Goal: Information Seeking & Learning: Learn about a topic

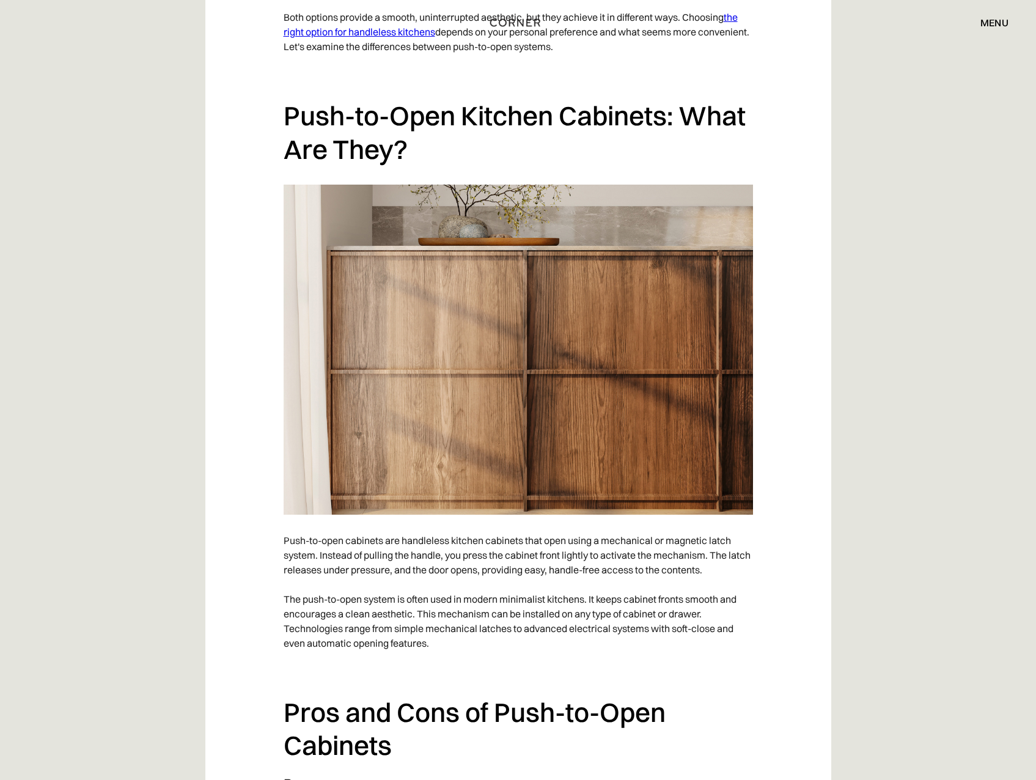
scroll to position [917, 0]
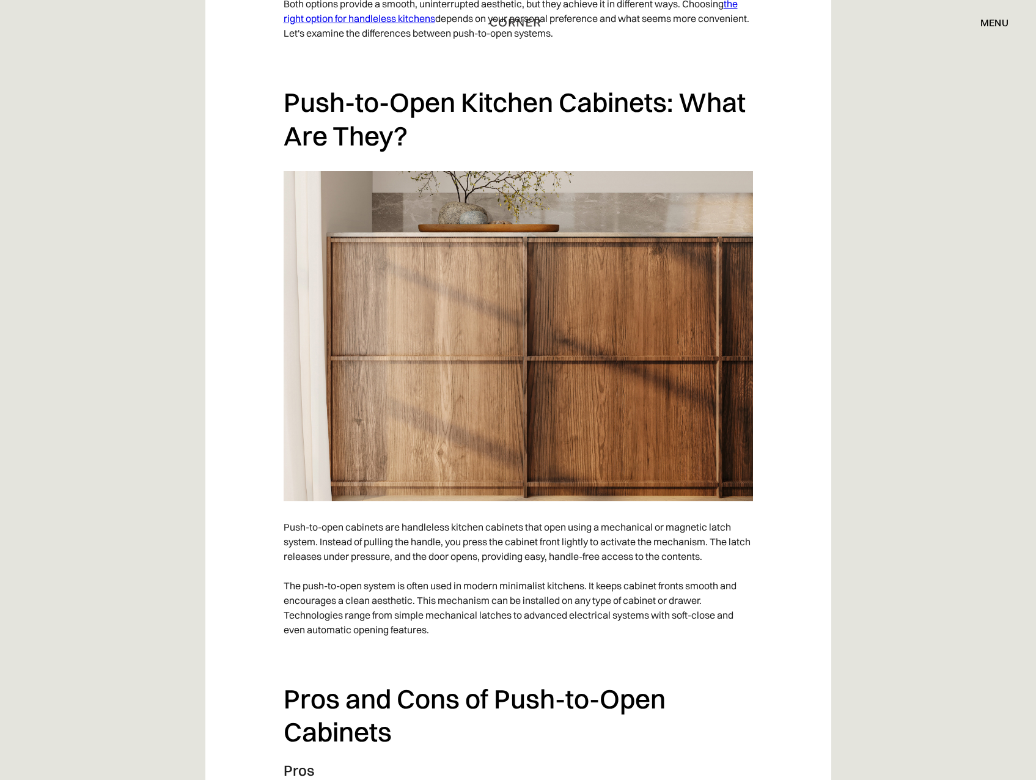
click at [439, 555] on p "Push-to-open cabinets are handleless kitchen cabinets that open using a mechani…" at bounding box center [519, 579] width 470 height 130
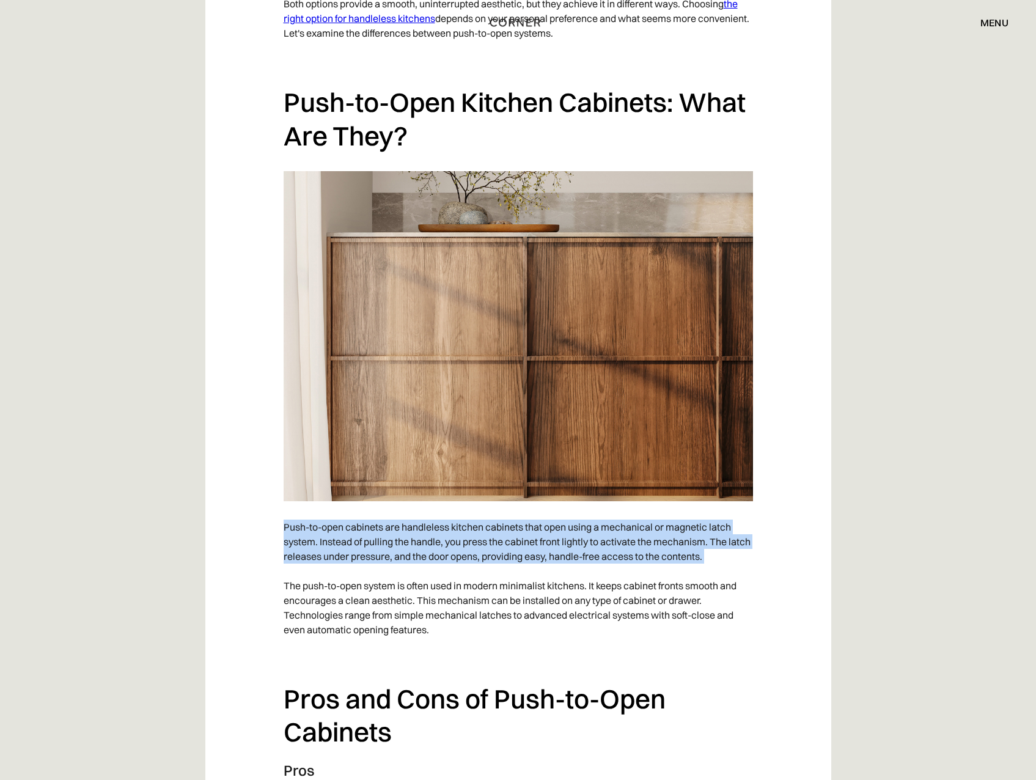
click at [439, 555] on p "Push-to-open cabinets are handleless kitchen cabinets that open using a mechani…" at bounding box center [519, 579] width 470 height 130
drag, startPoint x: 439, startPoint y: 555, endPoint x: 367, endPoint y: 561, distance: 72.5
click at [367, 561] on p "Push-to-open cabinets are handleless kitchen cabinets that open using a mechani…" at bounding box center [519, 579] width 470 height 130
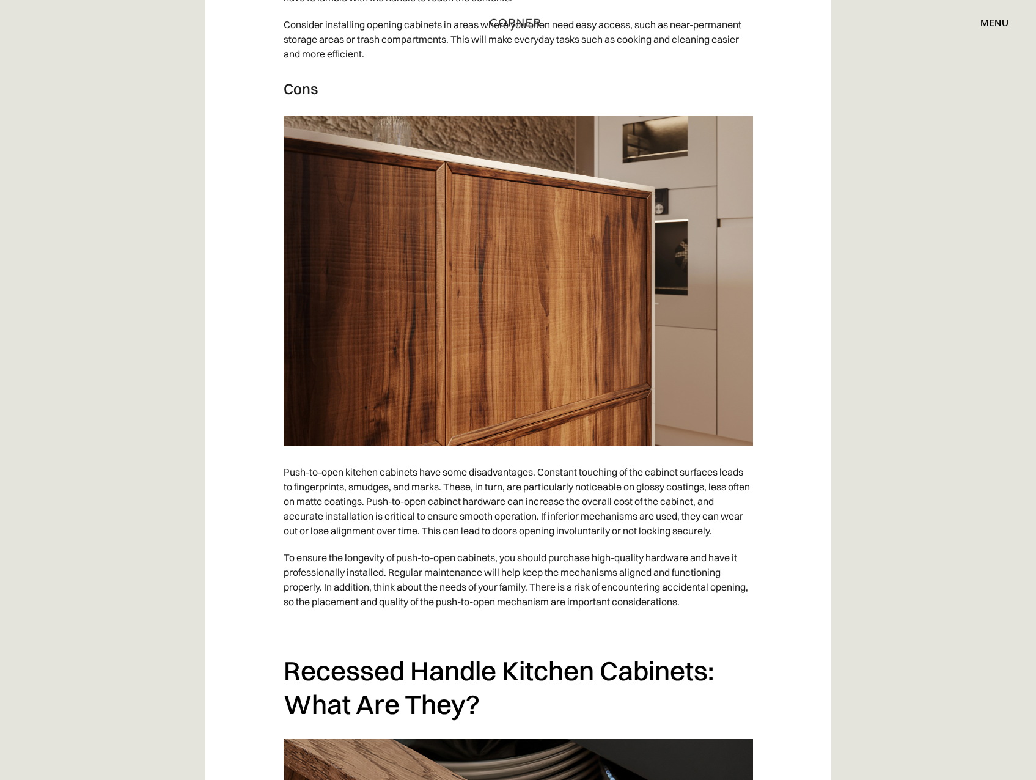
scroll to position [2201, 0]
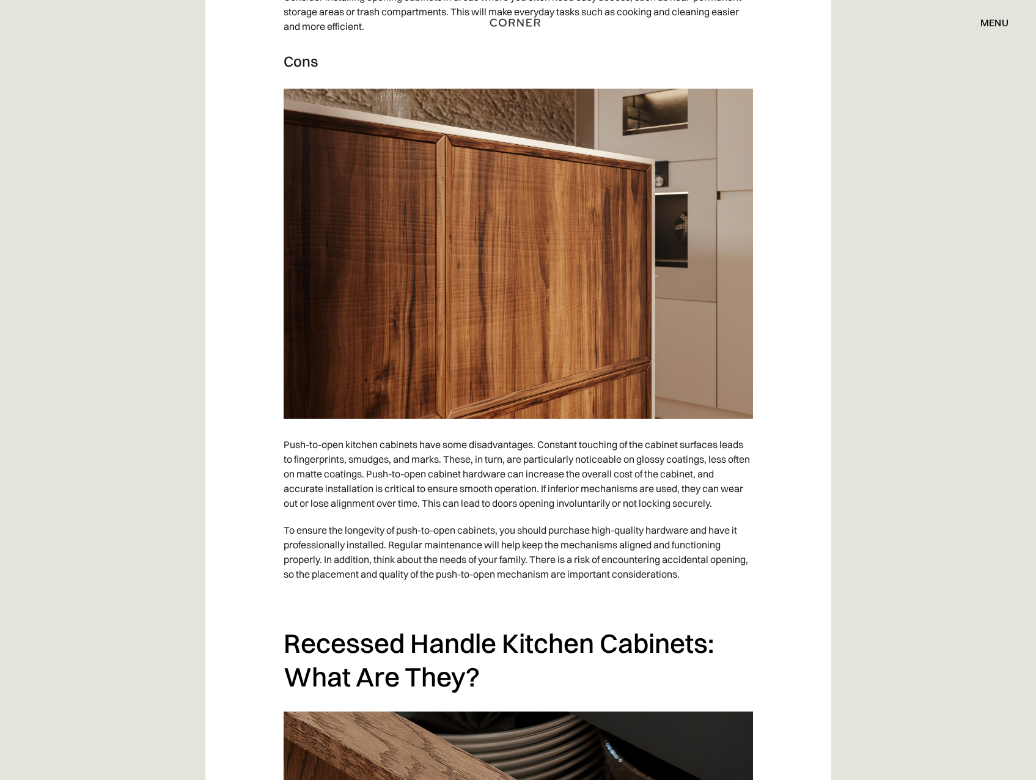
click at [382, 553] on p "To ensure the longevity of push-to-open cabinets, you should purchase high-qual…" at bounding box center [519, 552] width 470 height 71
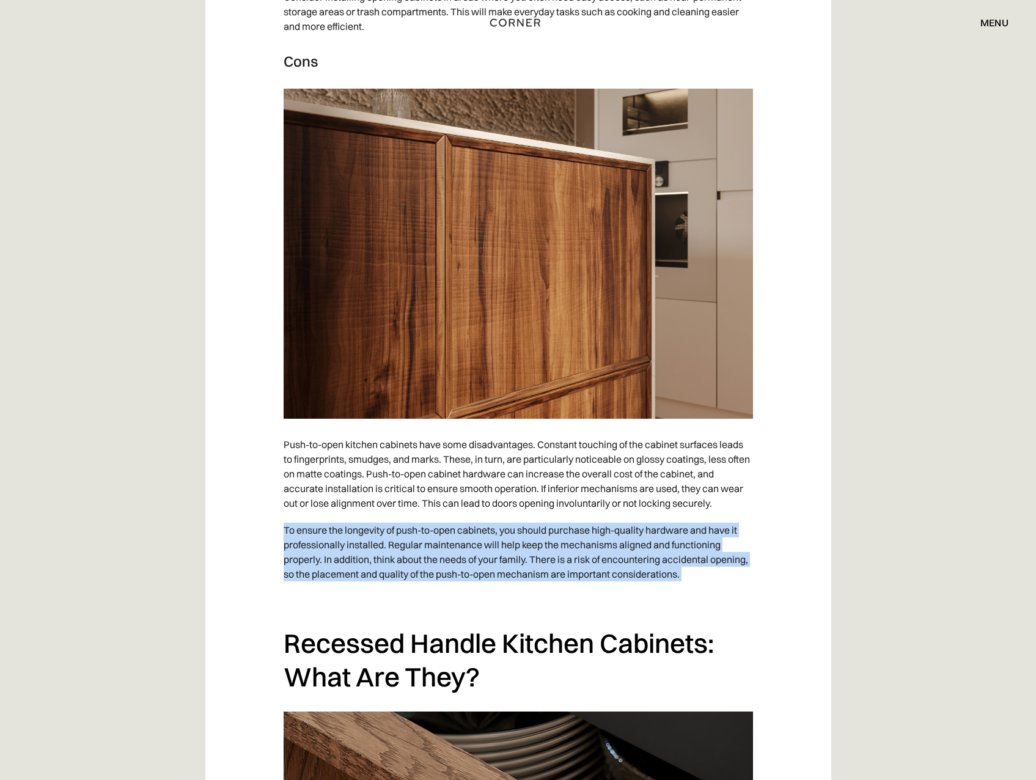
click at [382, 553] on p "To ensure the longevity of push-to-open cabinets, you should purchase high-qual…" at bounding box center [519, 552] width 470 height 71
drag, startPoint x: 382, startPoint y: 553, endPoint x: 434, endPoint y: 583, distance: 59.5
click at [434, 583] on p "To ensure the longevity of push-to-open cabinets, you should purchase high-qual…" at bounding box center [519, 552] width 470 height 71
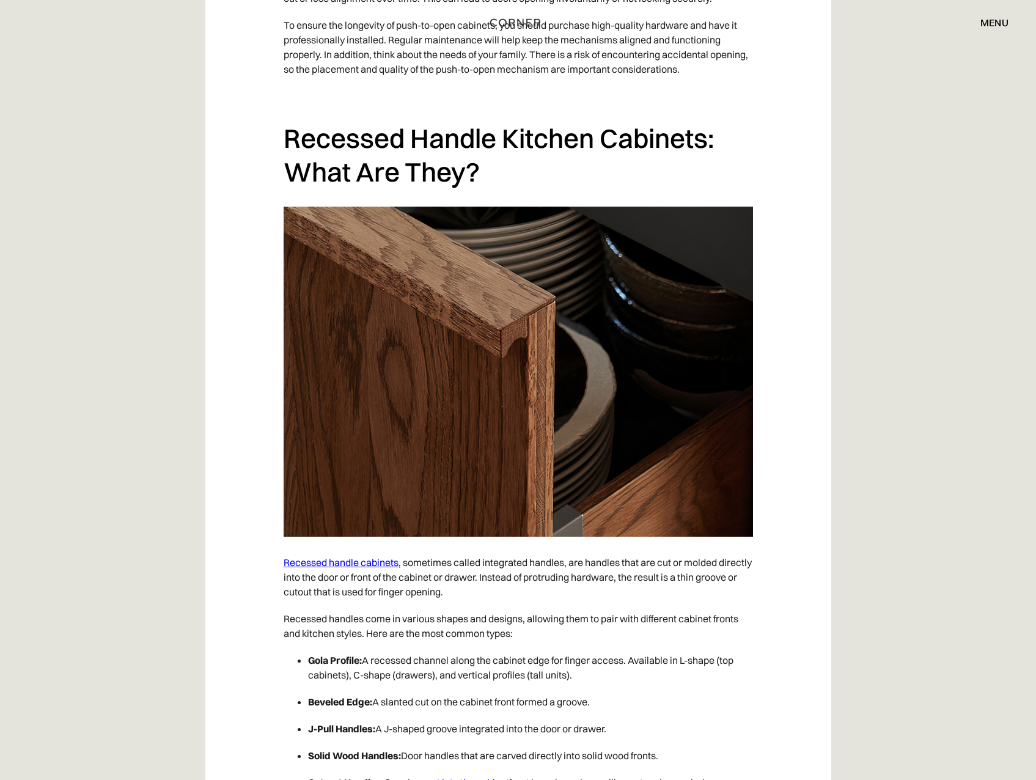
scroll to position [2752, 0]
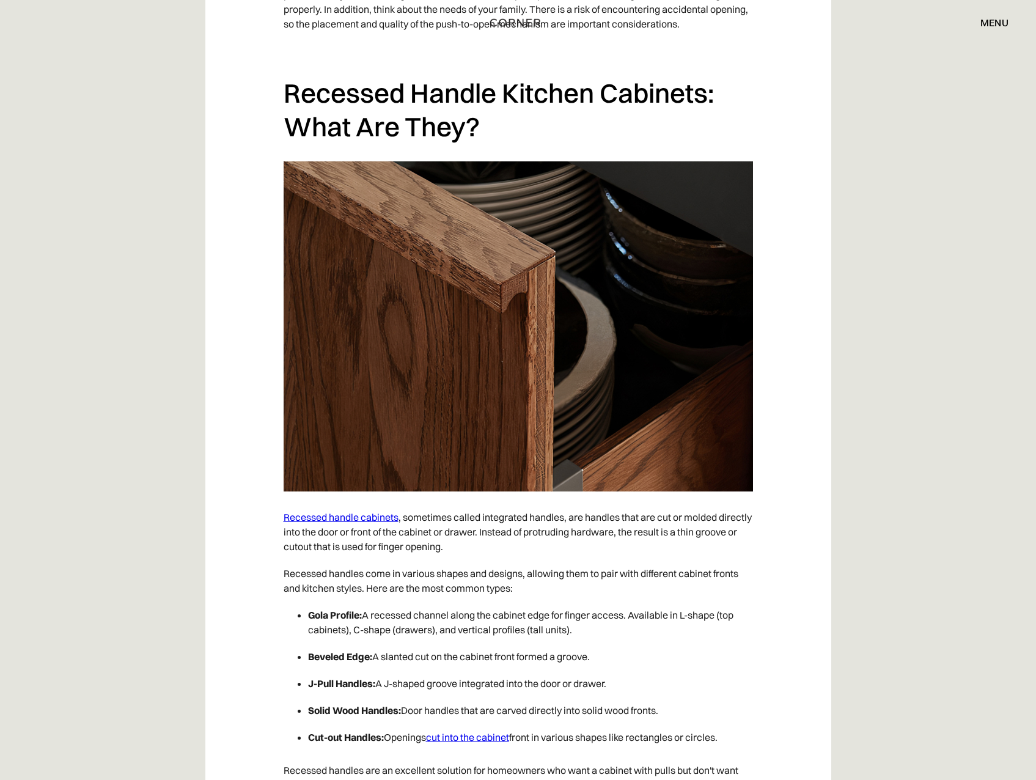
click at [346, 583] on p "Recessed handles come in various shapes and designs, allowing them to pair with…" at bounding box center [519, 581] width 470 height 42
click at [346, 582] on p "Recessed handles come in various shapes and designs, allowing them to pair with…" at bounding box center [519, 581] width 470 height 42
click at [347, 580] on p "Recessed handles come in various shapes and designs, allowing them to pair with…" at bounding box center [519, 581] width 470 height 42
click at [388, 579] on p "Recessed handles come in various shapes and designs, allowing them to pair with…" at bounding box center [519, 581] width 470 height 42
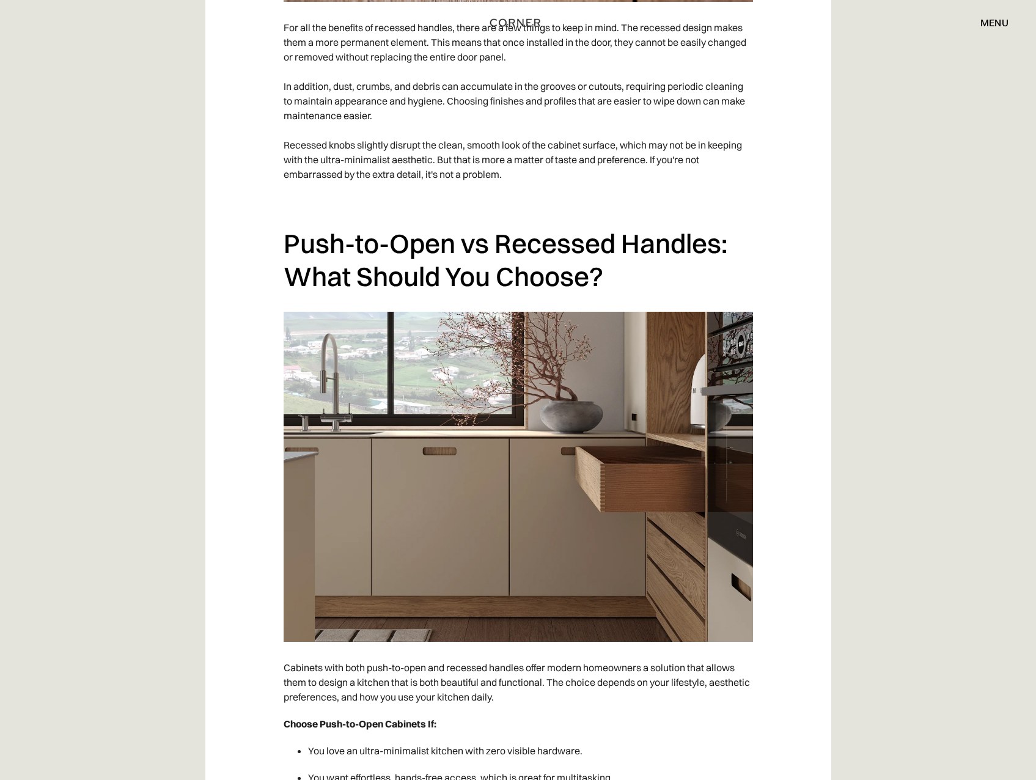
scroll to position [4647, 0]
